Goal: Task Accomplishment & Management: Manage account settings

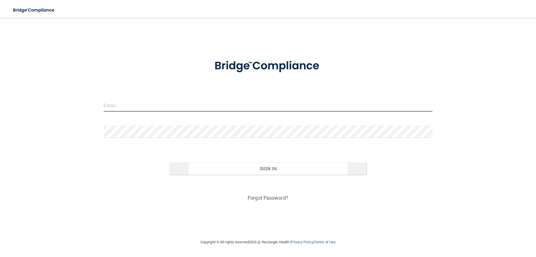
type input "[EMAIL_ADDRESS][DOMAIN_NAME]"
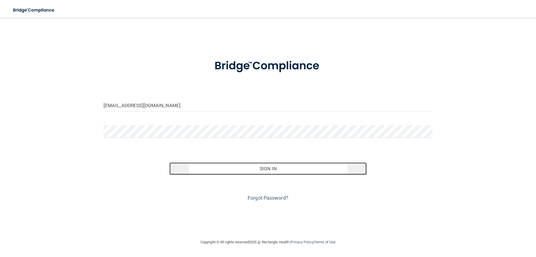
click at [264, 171] on button "Sign In" at bounding box center [267, 168] width 197 height 12
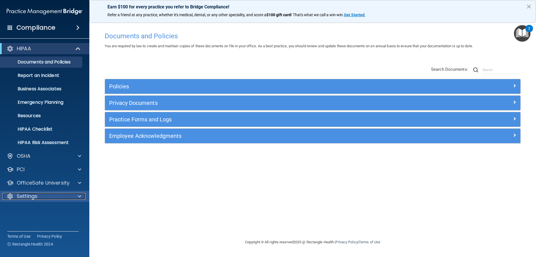
click at [79, 193] on span at bounding box center [79, 196] width 3 height 7
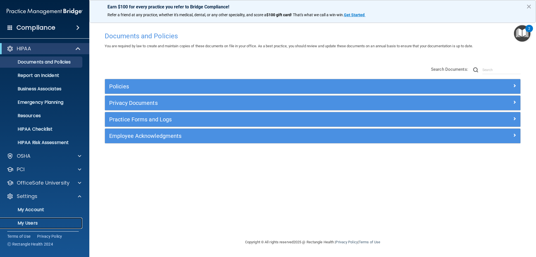
click at [44, 221] on p "My Users" at bounding box center [42, 223] width 76 height 6
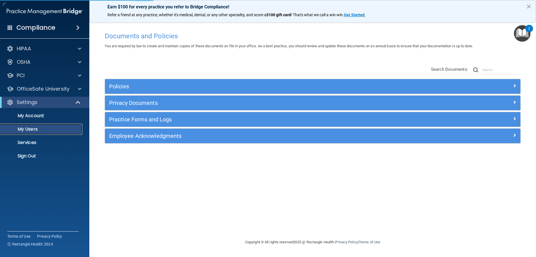
select select "20"
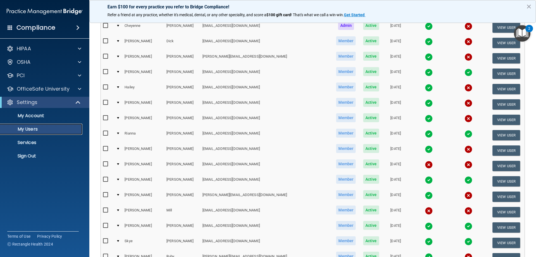
scroll to position [205, 0]
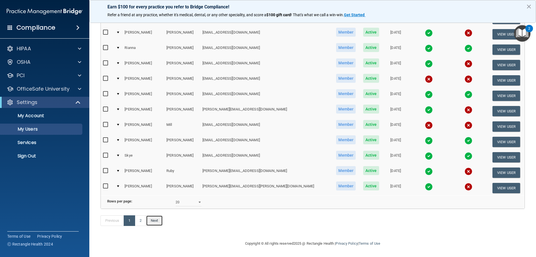
click at [158, 218] on link "Next" at bounding box center [154, 220] width 17 height 11
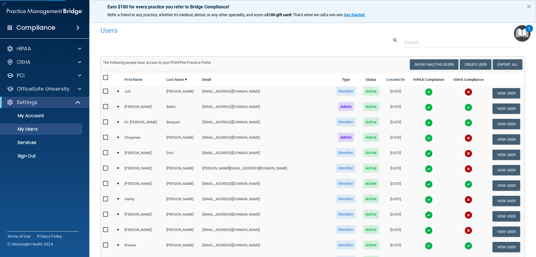
select select "20"
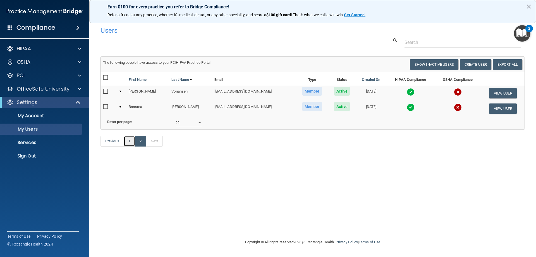
click at [128, 146] on link "1" at bounding box center [129, 141] width 11 height 11
select select "20"
